Goal: Transaction & Acquisition: Subscribe to service/newsletter

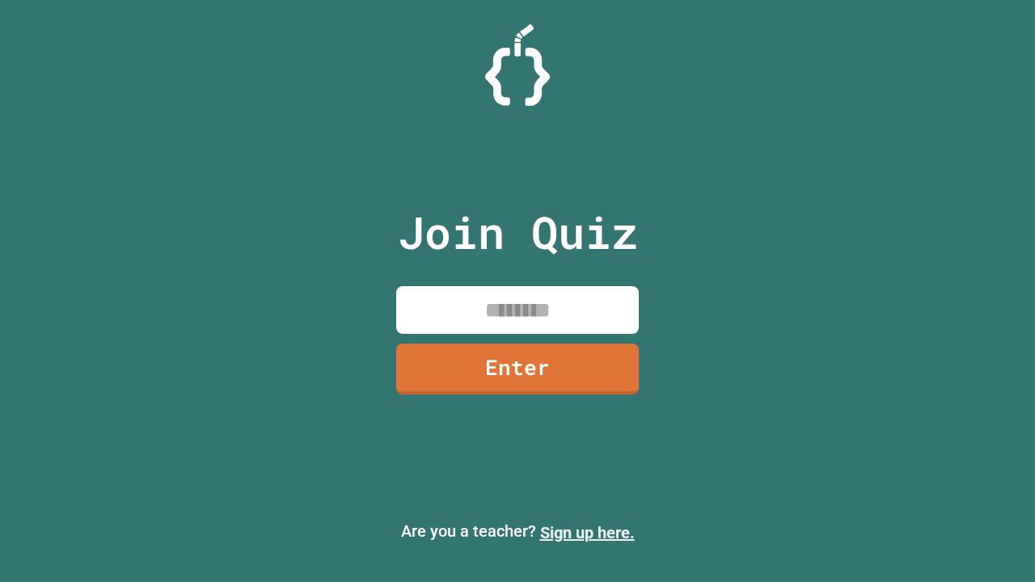
click at [587, 533] on link "Sign up here." at bounding box center [587, 532] width 95 height 19
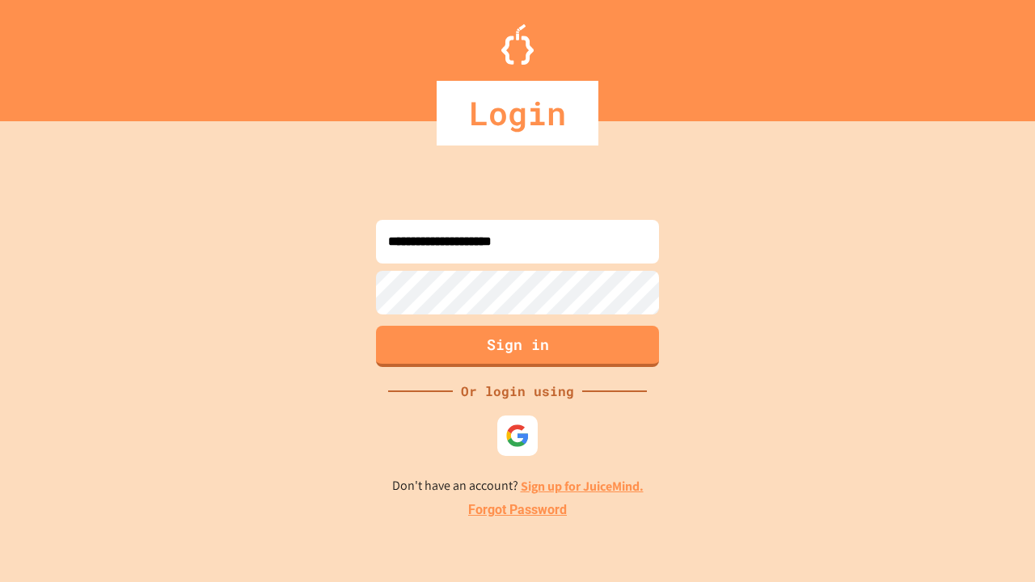
type input "**********"
